Goal: Task Accomplishment & Management: Manage account settings

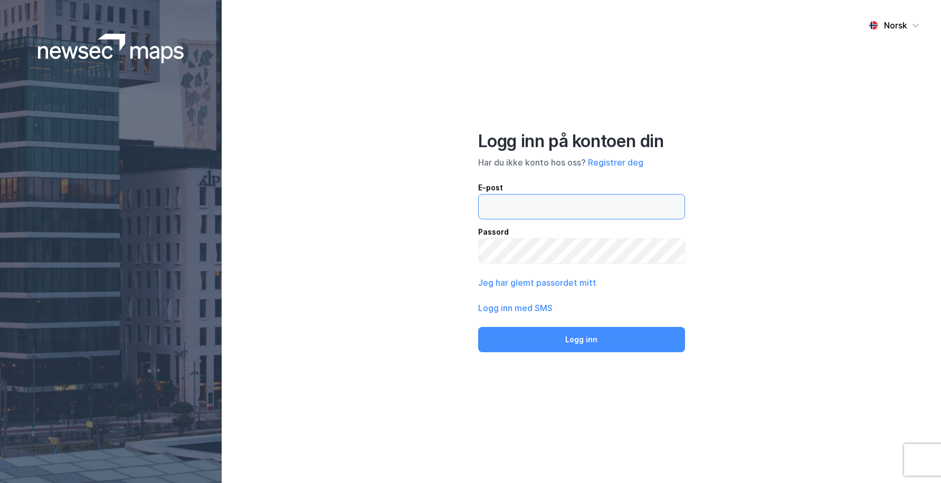
click at [584, 206] on input "email" at bounding box center [582, 207] width 206 height 24
type input "[PERSON_NAME][EMAIL_ADDRESS][DOMAIN_NAME]"
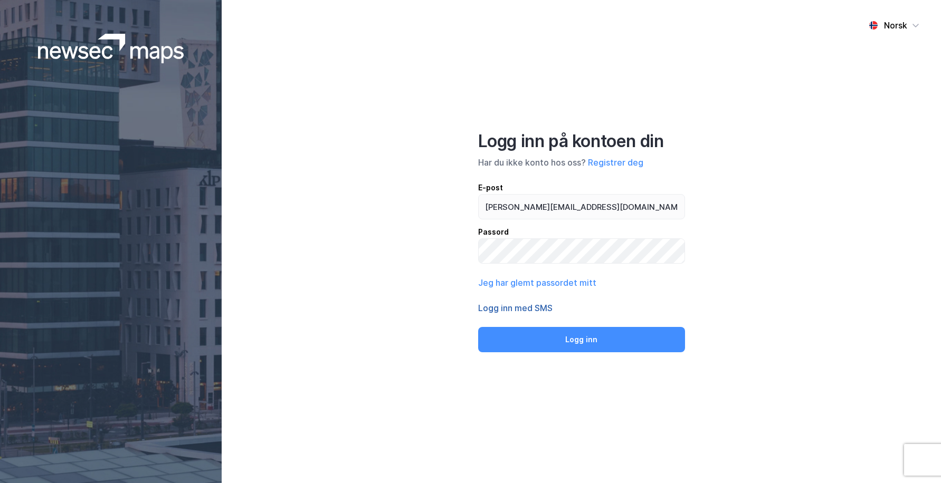
click at [512, 306] on button "Logg inn med SMS" at bounding box center [515, 308] width 74 height 13
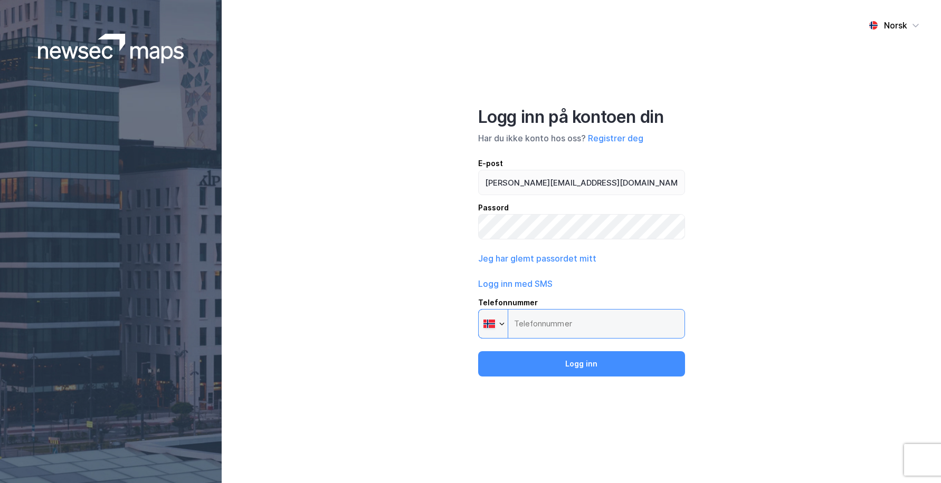
click at [556, 314] on input "Telefonnummer Phone" at bounding box center [581, 324] width 207 height 30
drag, startPoint x: 554, startPoint y: 315, endPoint x: 558, endPoint y: 319, distance: 5.6
click at [555, 318] on input "Telefonnummer Phone" at bounding box center [581, 324] width 207 height 30
click at [565, 327] on input "Telefonnummer Phone" at bounding box center [581, 324] width 207 height 30
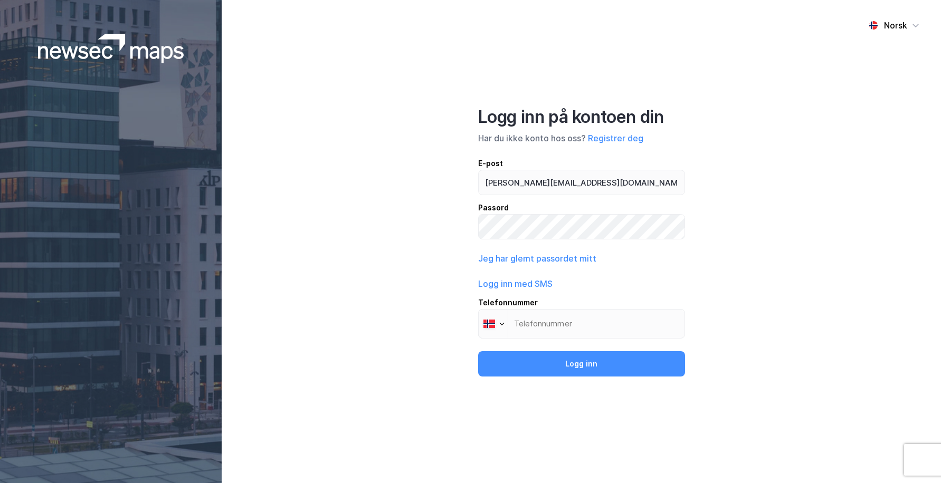
click at [415, 313] on div "Norsk Logg inn på kontoen din Har du ikke konto hos oss? Registrer deg E-post […" at bounding box center [581, 241] width 719 height 483
click at [569, 329] on input "Telefonnummer Phone" at bounding box center [581, 324] width 207 height 30
click at [714, 276] on div "Norsk Logg inn på kontoen din Har du ikke konto hos oss? Registrer deg E-post […" at bounding box center [581, 241] width 719 height 483
click at [538, 320] on input "Telefonnummer Phone" at bounding box center [581, 324] width 207 height 30
click at [532, 287] on button "Logg inn med SMS" at bounding box center [515, 284] width 74 height 13
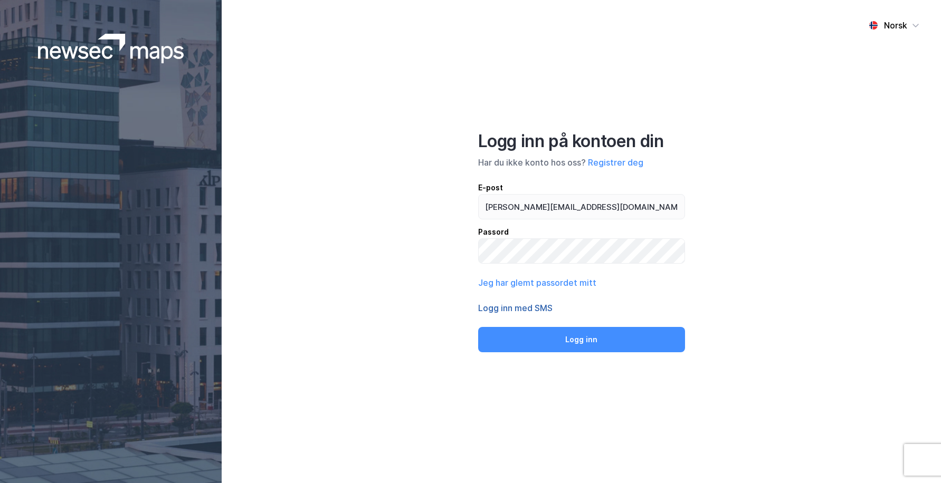
click at [533, 310] on button "Logg inn med SMS" at bounding box center [515, 308] width 74 height 13
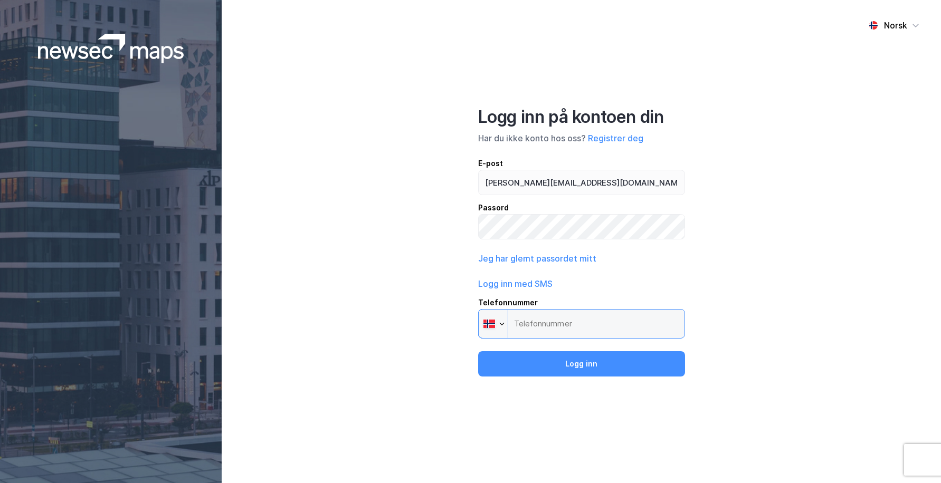
click at [540, 318] on input "Telefonnummer Phone" at bounding box center [581, 324] width 207 height 30
click at [500, 321] on div at bounding box center [502, 324] width 6 height 6
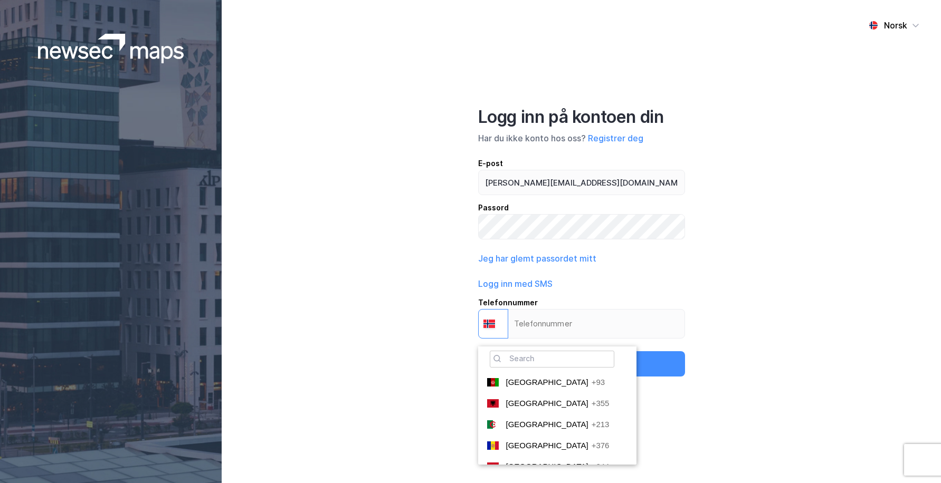
scroll to position [2883, 0]
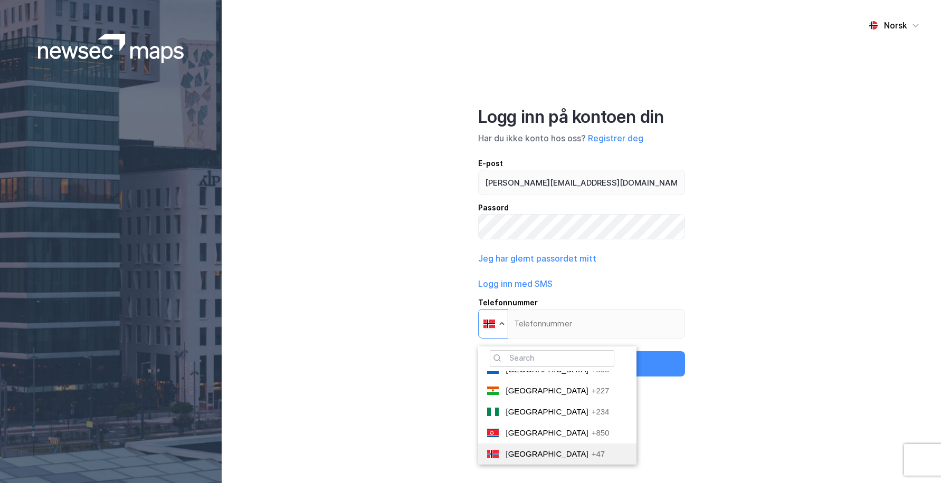
click at [514, 445] on ul "🔎 [GEOGRAPHIC_DATA] +93 [GEOGRAPHIC_DATA] +355 [GEOGRAPHIC_DATA] +213 [GEOGRAPH…" at bounding box center [557, 406] width 158 height 118
click at [515, 450] on span "[GEOGRAPHIC_DATA]" at bounding box center [547, 454] width 82 height 9
click at [515, 339] on input "Telefonnummer Phone 🔎 [GEOGRAPHIC_DATA] +93 [GEOGRAPHIC_DATA] +355 [GEOGRAPHIC_…" at bounding box center [581, 324] width 207 height 30
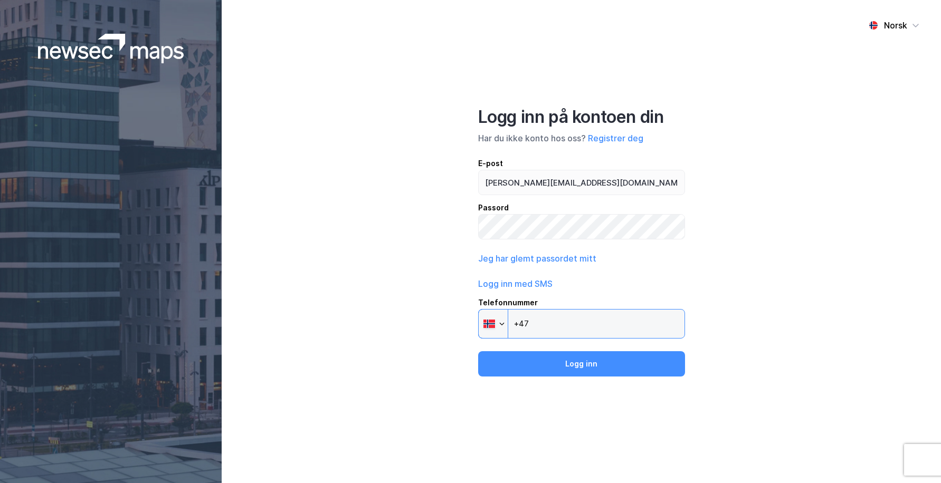
click at [556, 324] on input "+47" at bounding box center [581, 324] width 207 height 30
click at [545, 323] on input "+47" at bounding box center [581, 324] width 207 height 30
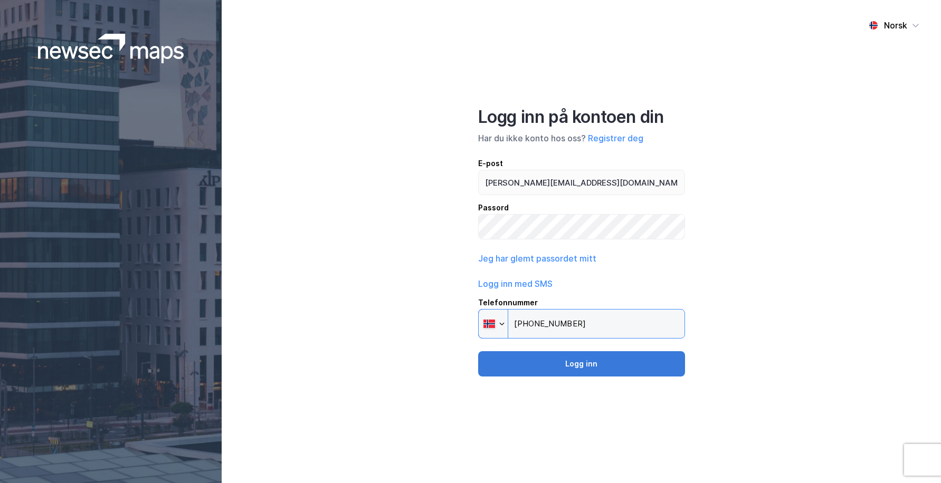
type input "[PHONE_NUMBER]"
click at [578, 360] on button "Logg inn" at bounding box center [581, 363] width 207 height 25
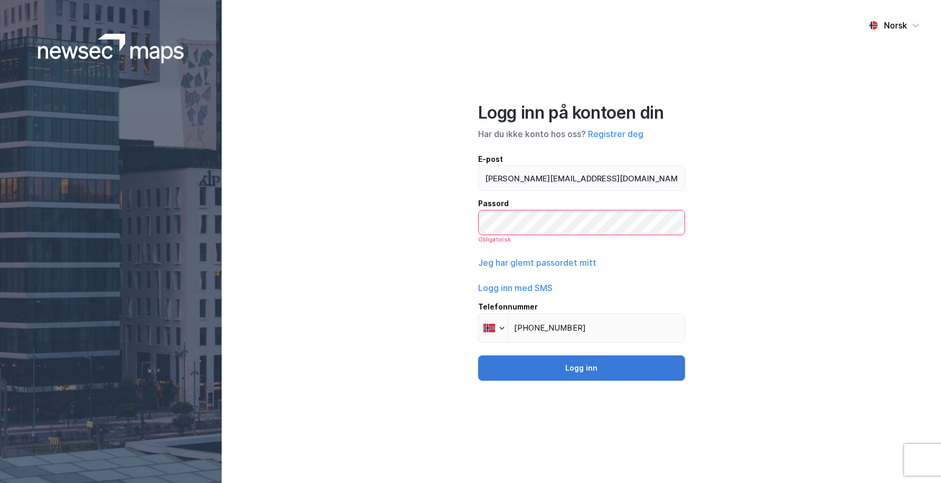
click at [581, 374] on button "Logg inn" at bounding box center [581, 368] width 207 height 25
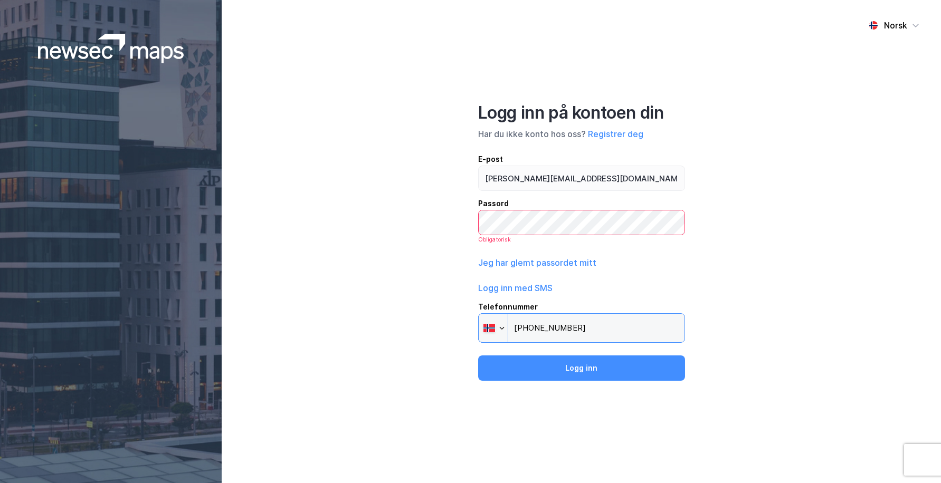
click at [578, 334] on input "[PHONE_NUMBER]" at bounding box center [581, 328] width 207 height 30
click at [583, 332] on input "[PHONE_NUMBER]" at bounding box center [581, 328] width 207 height 30
click at [543, 288] on button "Logg inn med SMS" at bounding box center [515, 288] width 74 height 13
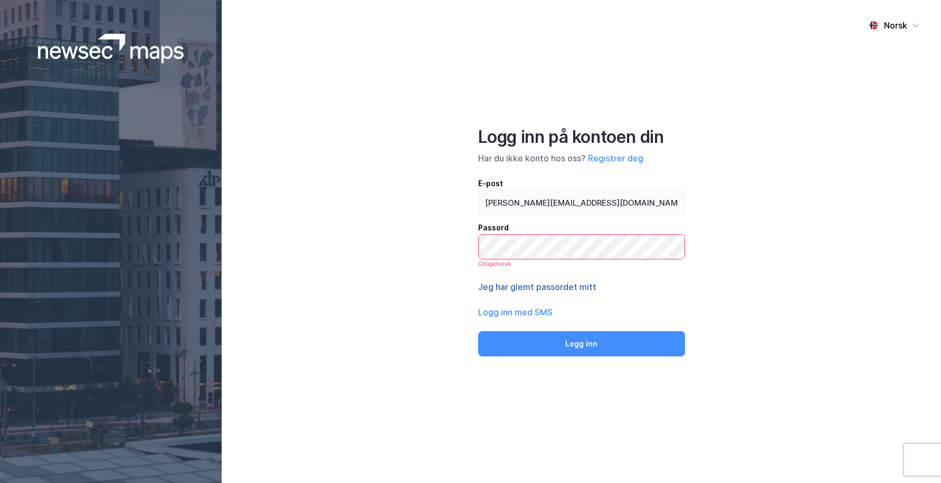
click at [547, 288] on button "Jeg har glemt passordet mitt" at bounding box center [537, 287] width 118 height 13
